Goal: Navigation & Orientation: Find specific page/section

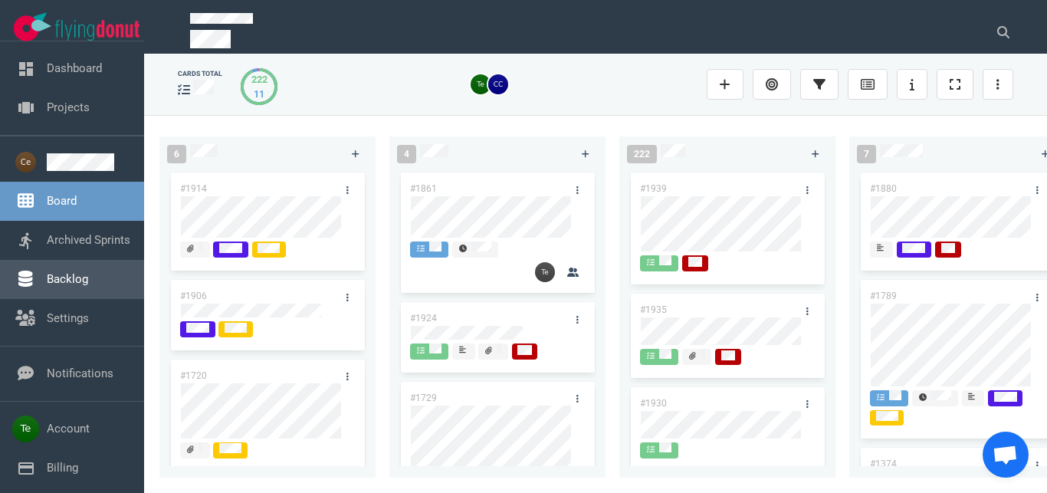
click at [78, 275] on link "Backlog" at bounding box center [67, 279] width 41 height 14
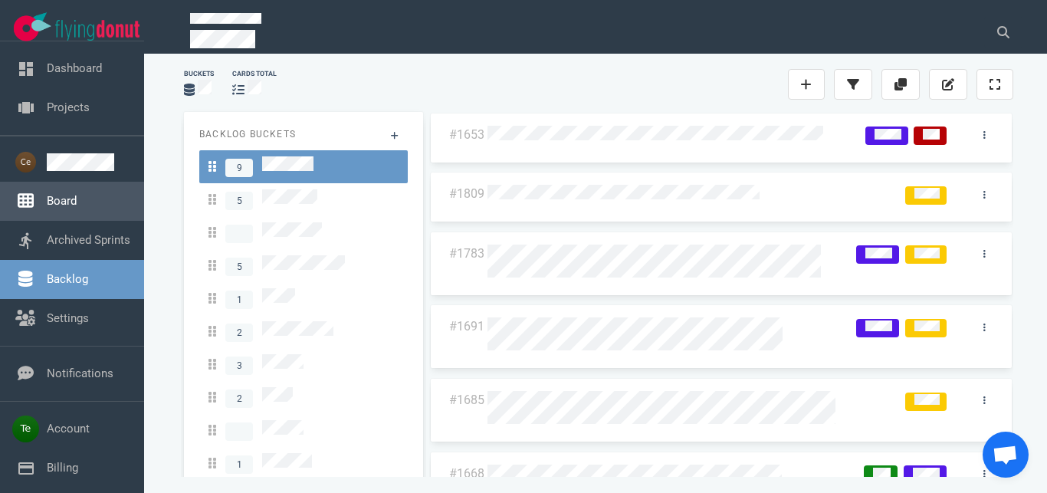
click at [48, 194] on link "Board" at bounding box center [62, 201] width 30 height 14
